Goal: Navigation & Orientation: Find specific page/section

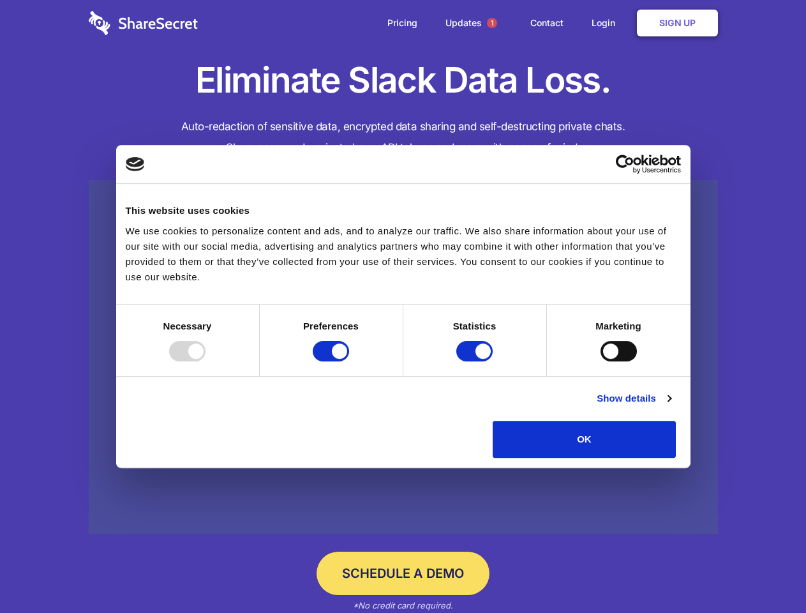
click at [205, 361] on div at bounding box center [187, 351] width 36 height 20
click at [349, 361] on input "Preferences" at bounding box center [331, 351] width 36 height 20
checkbox input "false"
click at [476, 361] on input "Statistics" at bounding box center [474, 351] width 36 height 20
checkbox input "false"
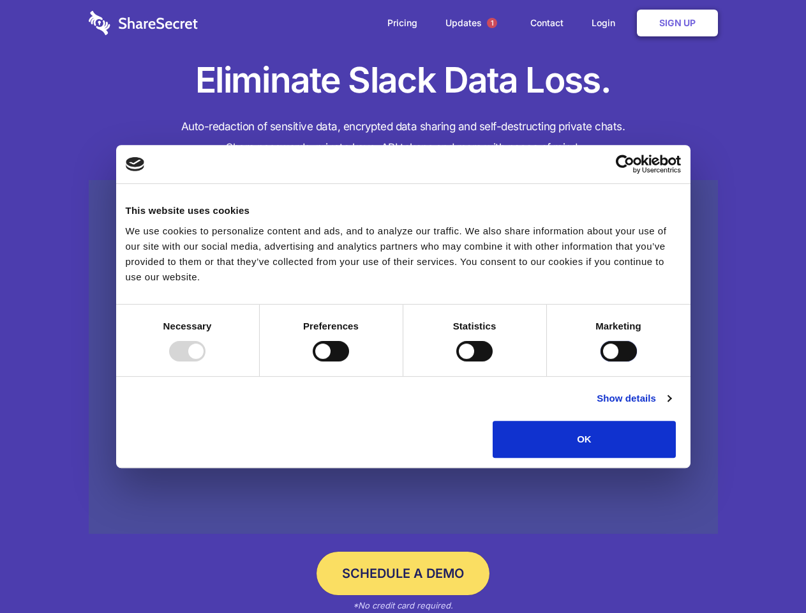
click at [600, 361] on input "Marketing" at bounding box center [618, 351] width 36 height 20
checkbox input "true"
click at [671, 406] on link "Show details" at bounding box center [634, 398] width 74 height 15
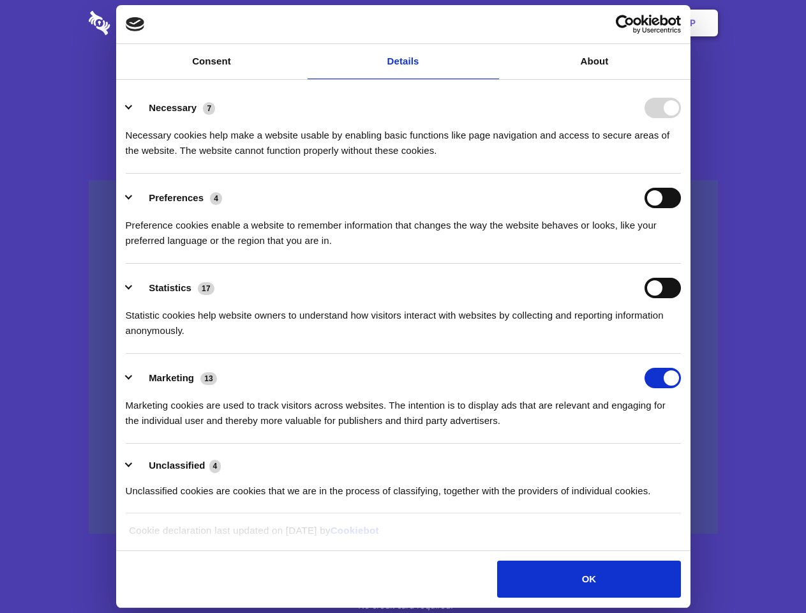
click at [681, 174] on li "Necessary 7 Necessary cookies help make a website usable by enabling basic func…" at bounding box center [403, 129] width 555 height 90
click at [491, 23] on span "1" at bounding box center [492, 23] width 10 height 10
